Goal: Transaction & Acquisition: Download file/media

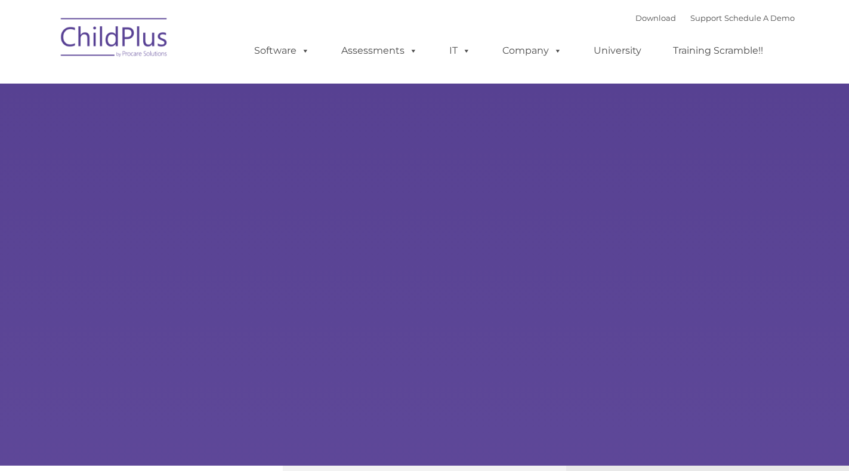
type input ""
select select "MEDIUM"
click at [635, 20] on link "Download" at bounding box center [655, 18] width 41 height 10
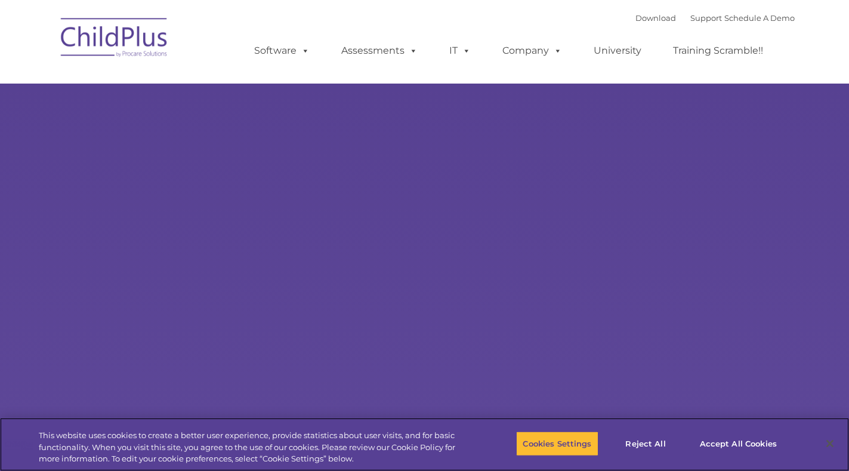
select select "MEDIUM"
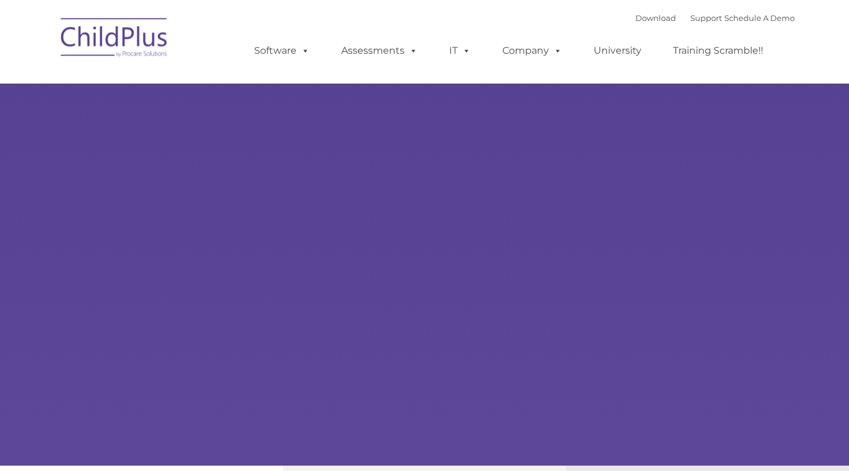
type input ""
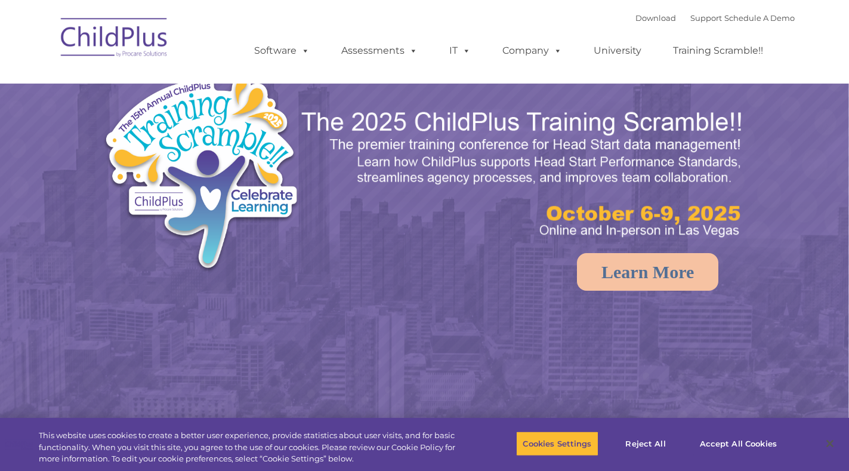
select select "MEDIUM"
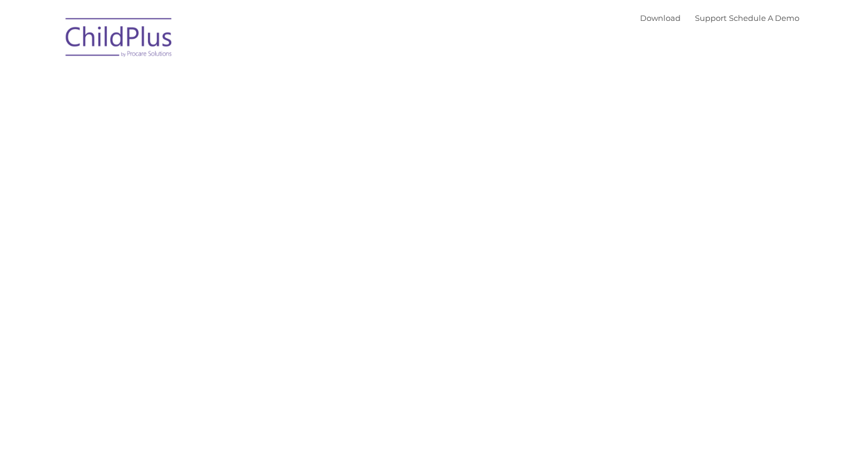
type input ""
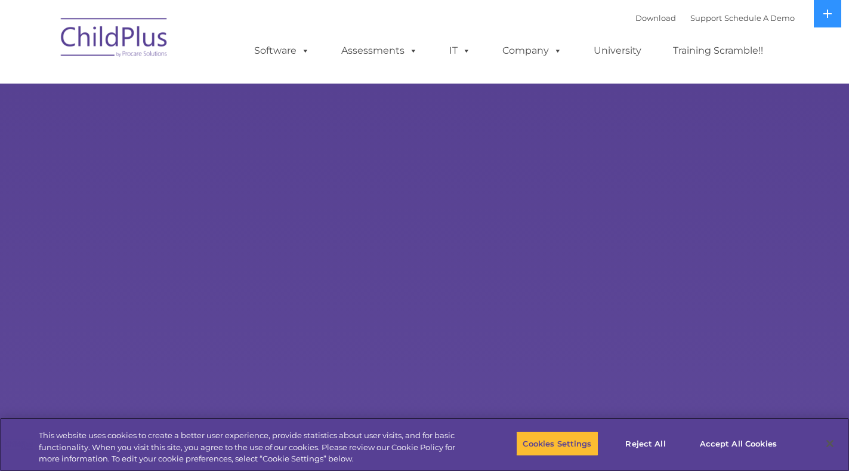
select select "MEDIUM"
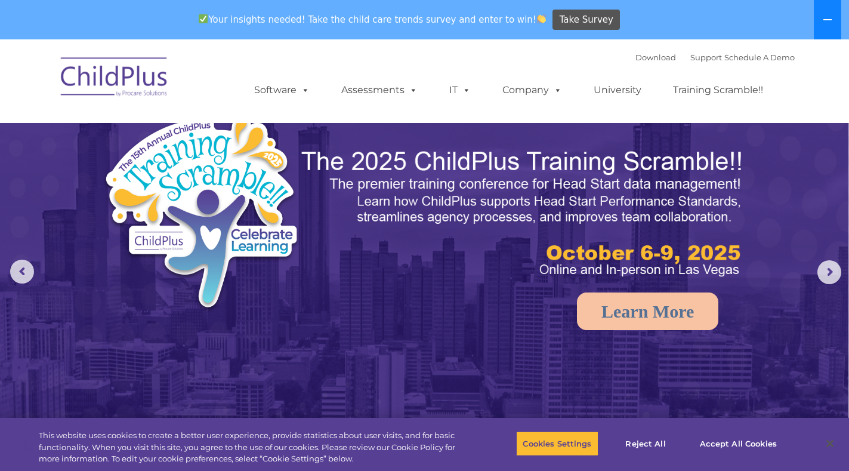
click at [827, 21] on icon at bounding box center [827, 20] width 10 height 10
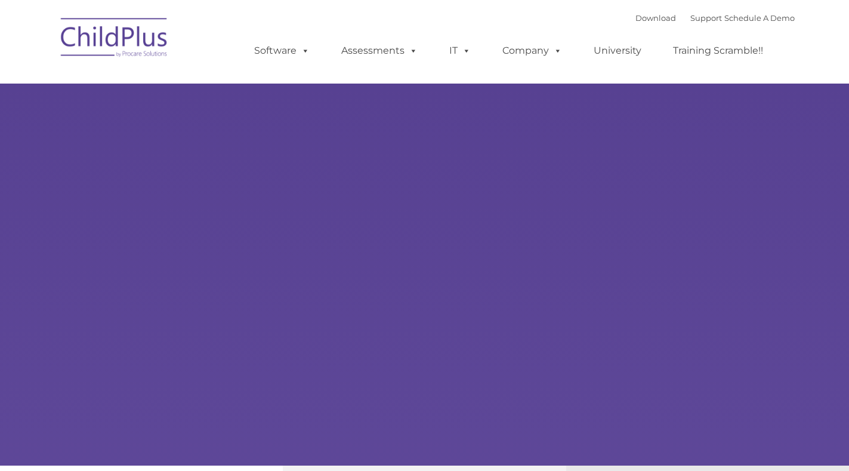
type input ""
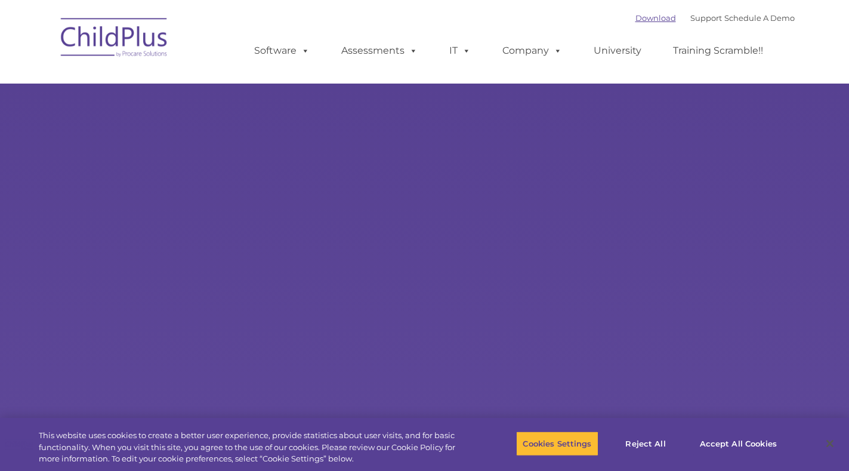
click at [635, 14] on link "Download" at bounding box center [655, 18] width 41 height 10
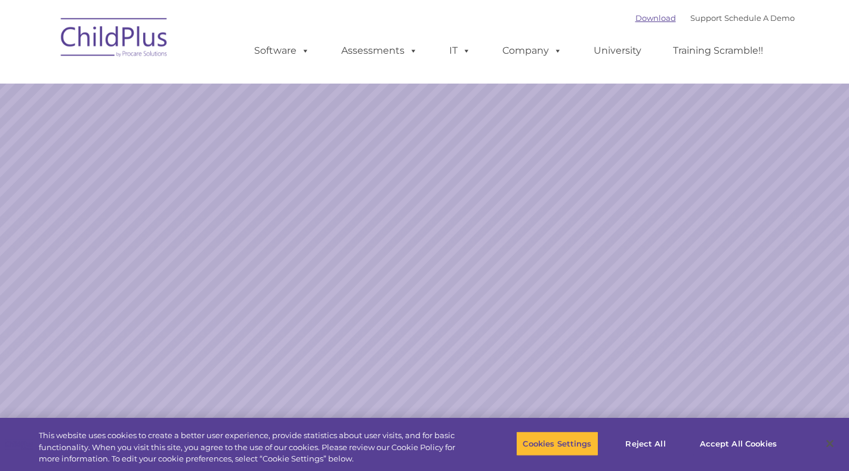
select select "MEDIUM"
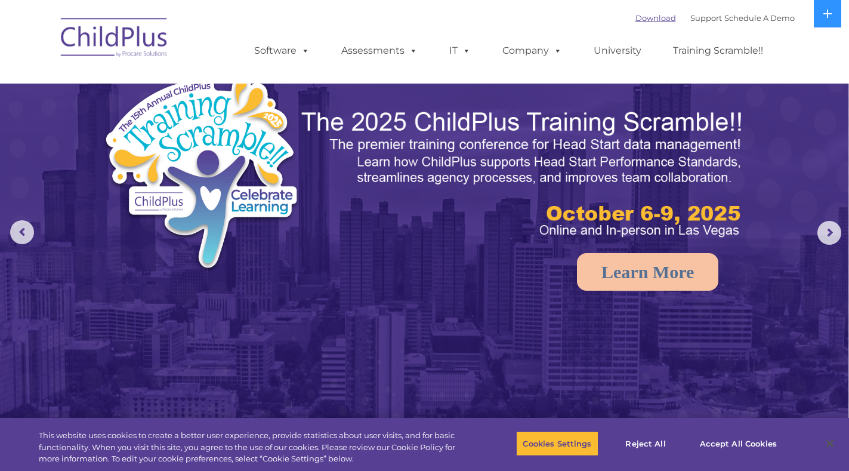
click at [635, 18] on link "Download" at bounding box center [655, 18] width 41 height 10
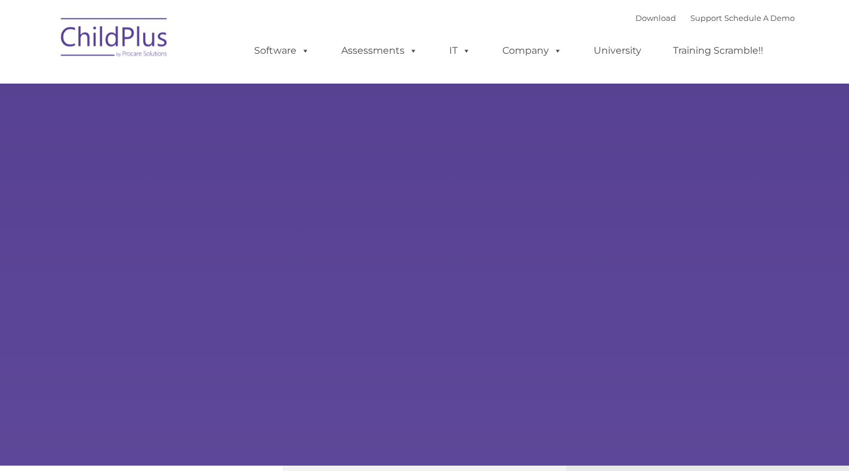
type input ""
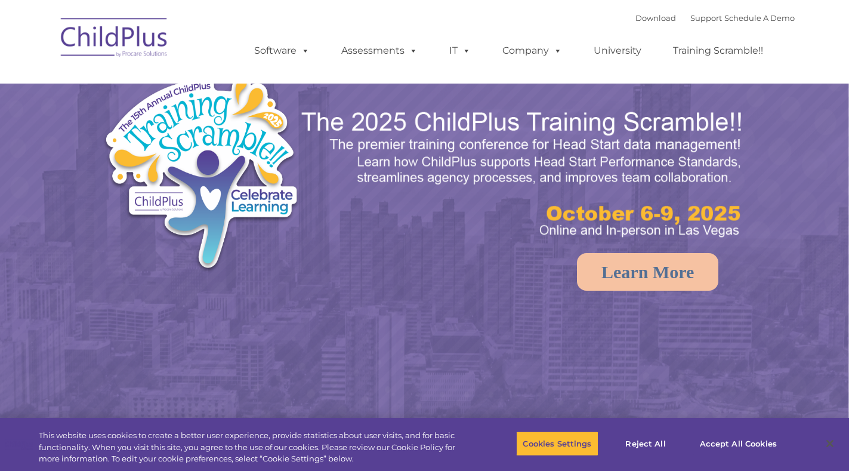
select select "MEDIUM"
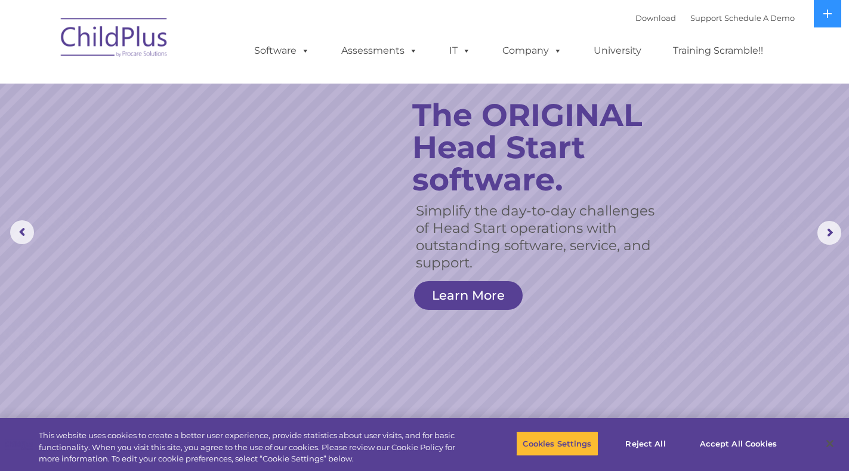
click at [635, 25] on div "Download Support | Schedule A Demo " at bounding box center [714, 18] width 159 height 18
click at [636, 17] on link "Download" at bounding box center [655, 18] width 41 height 10
